Goal: Task Accomplishment & Management: Use online tool/utility

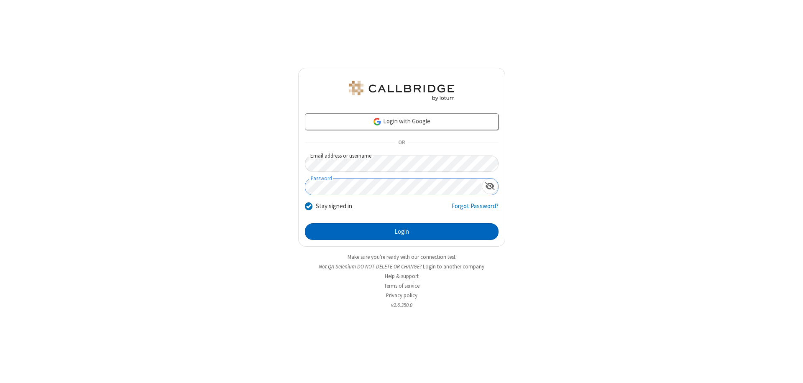
click at [401, 232] on button "Login" at bounding box center [402, 231] width 194 height 17
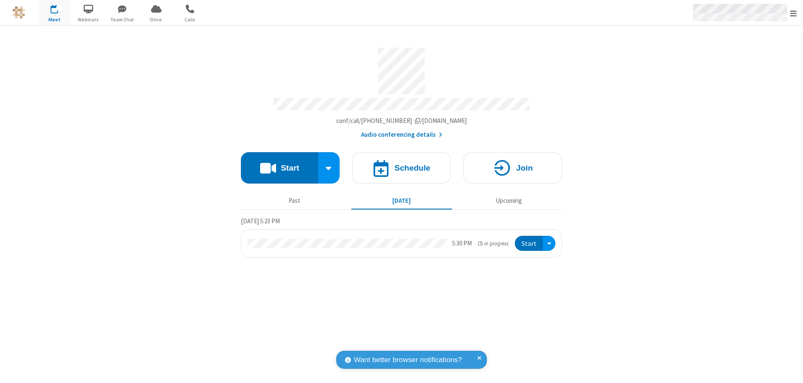
click at [793, 13] on span "Open menu" at bounding box center [793, 13] width 7 height 8
click at [156, 19] on span "Drive" at bounding box center [155, 20] width 31 height 8
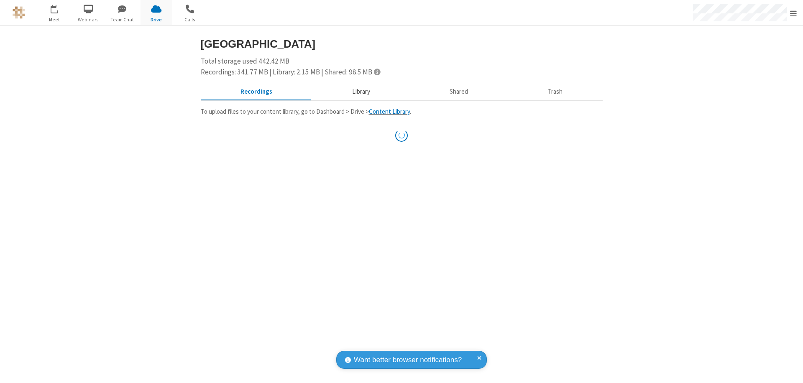
click at [360, 92] on button "Library" at bounding box center [361, 92] width 98 height 16
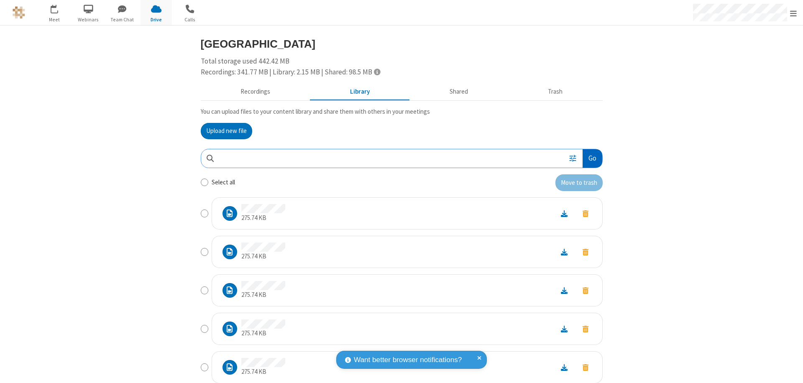
click at [589, 158] on button "Go" at bounding box center [591, 158] width 19 height 19
click at [223, 131] on button "Upload new file" at bounding box center [226, 131] width 51 height 17
